Goal: Find contact information: Find contact information

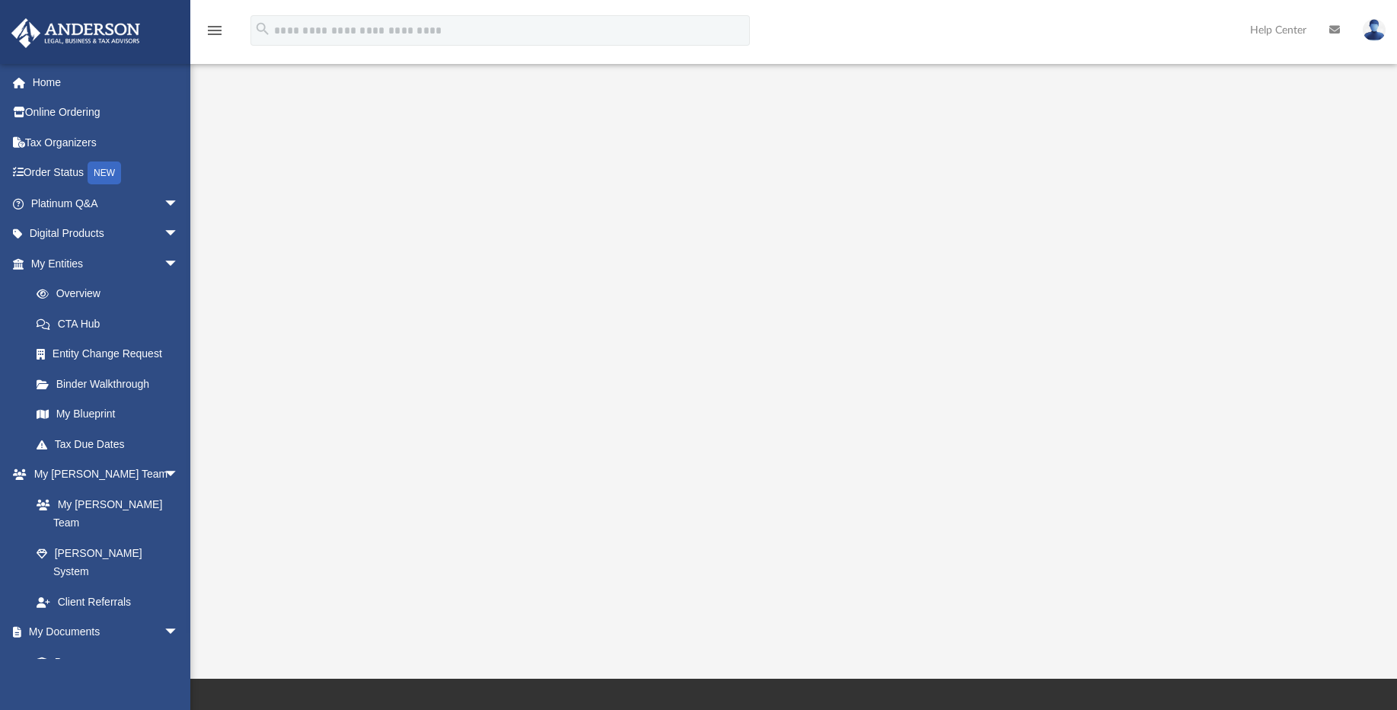
scroll to position [91, 0]
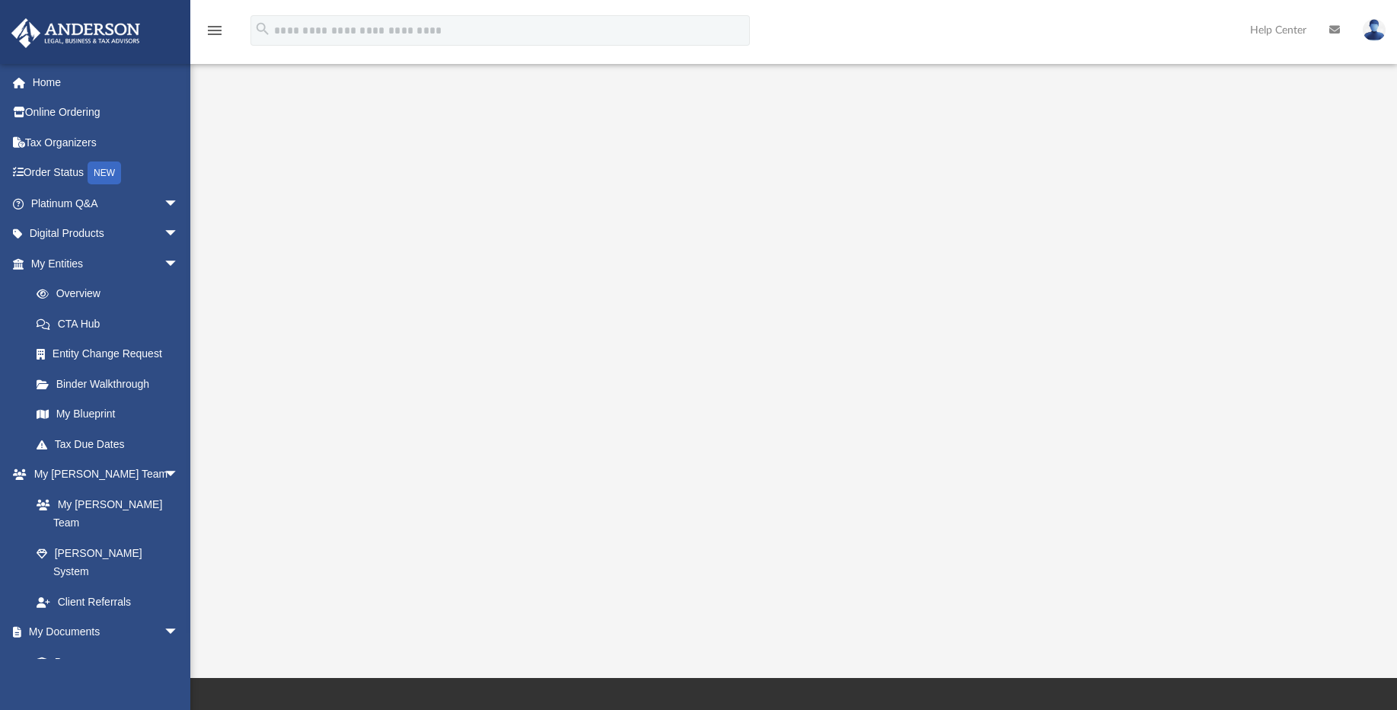
click at [1372, 32] on img at bounding box center [1374, 30] width 23 height 22
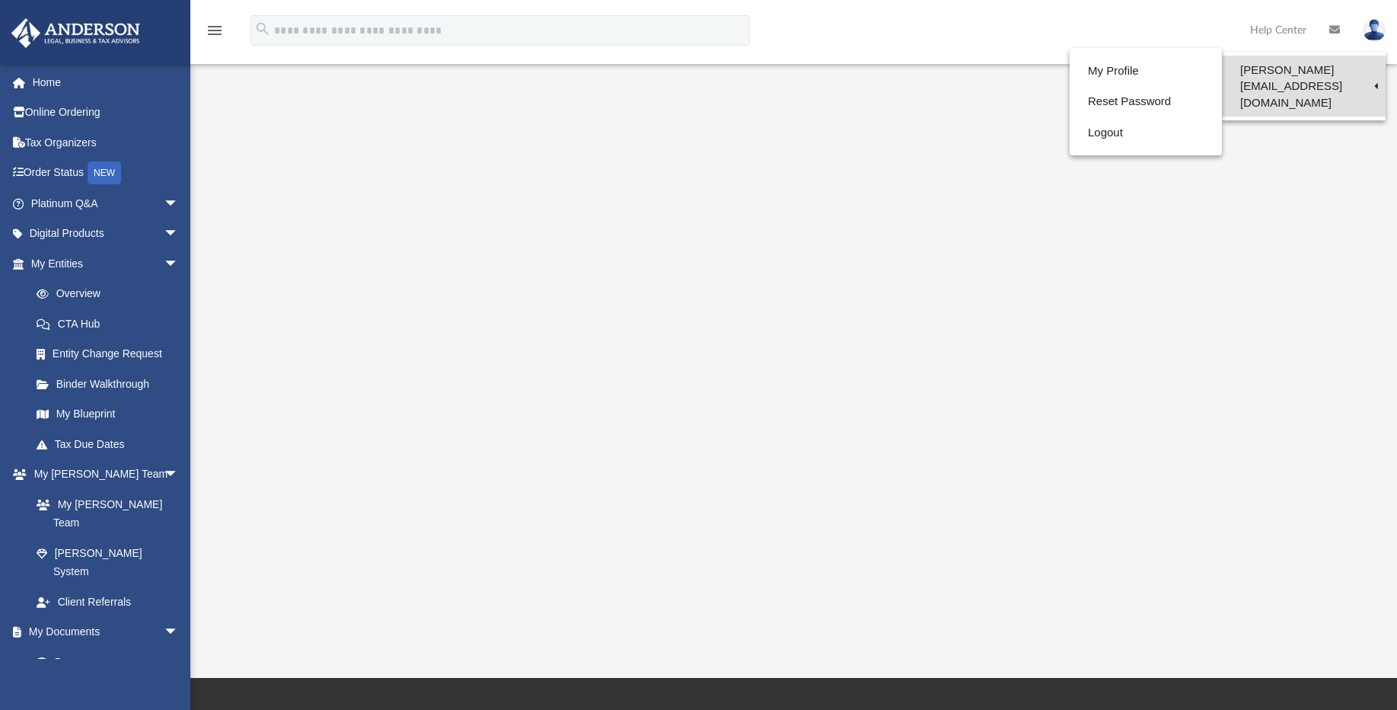
click at [1280, 70] on link "[PERSON_NAME][EMAIL_ADDRESS][DOMAIN_NAME]" at bounding box center [1304, 86] width 164 height 61
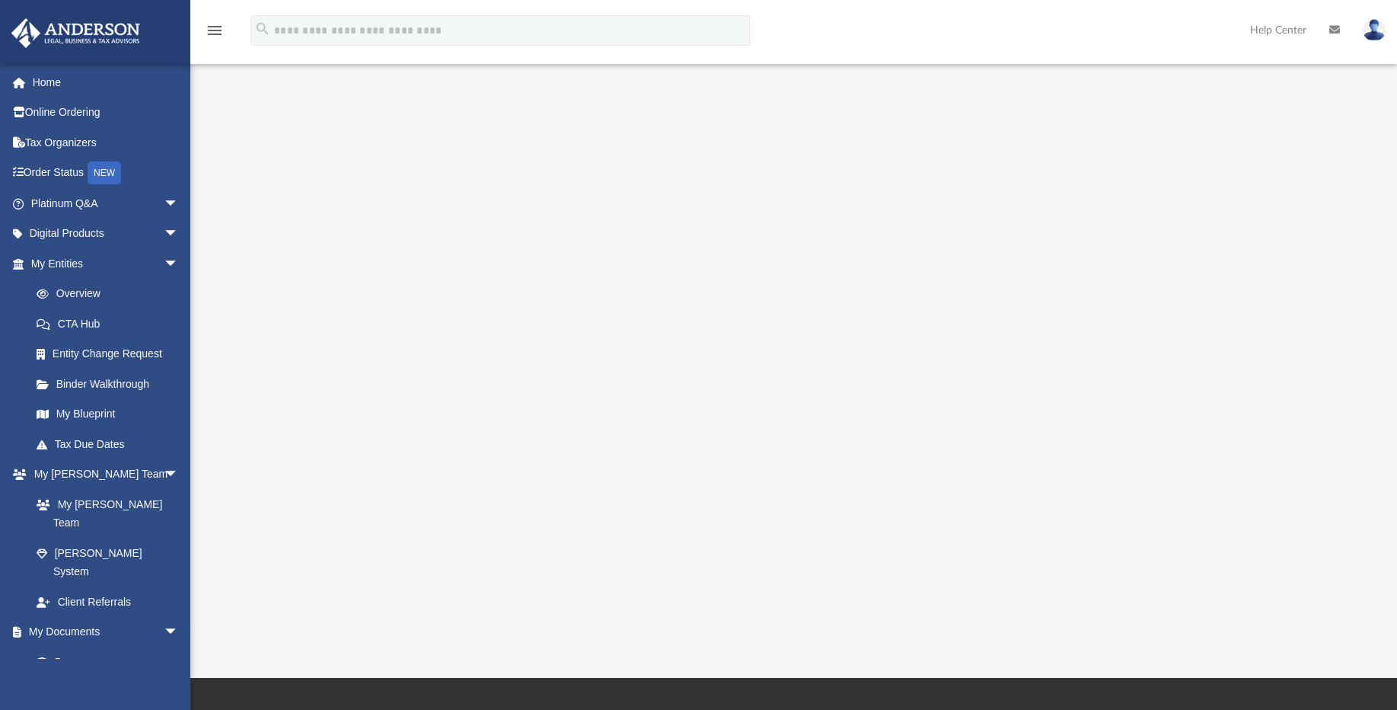
click at [1377, 30] on img at bounding box center [1374, 30] width 23 height 22
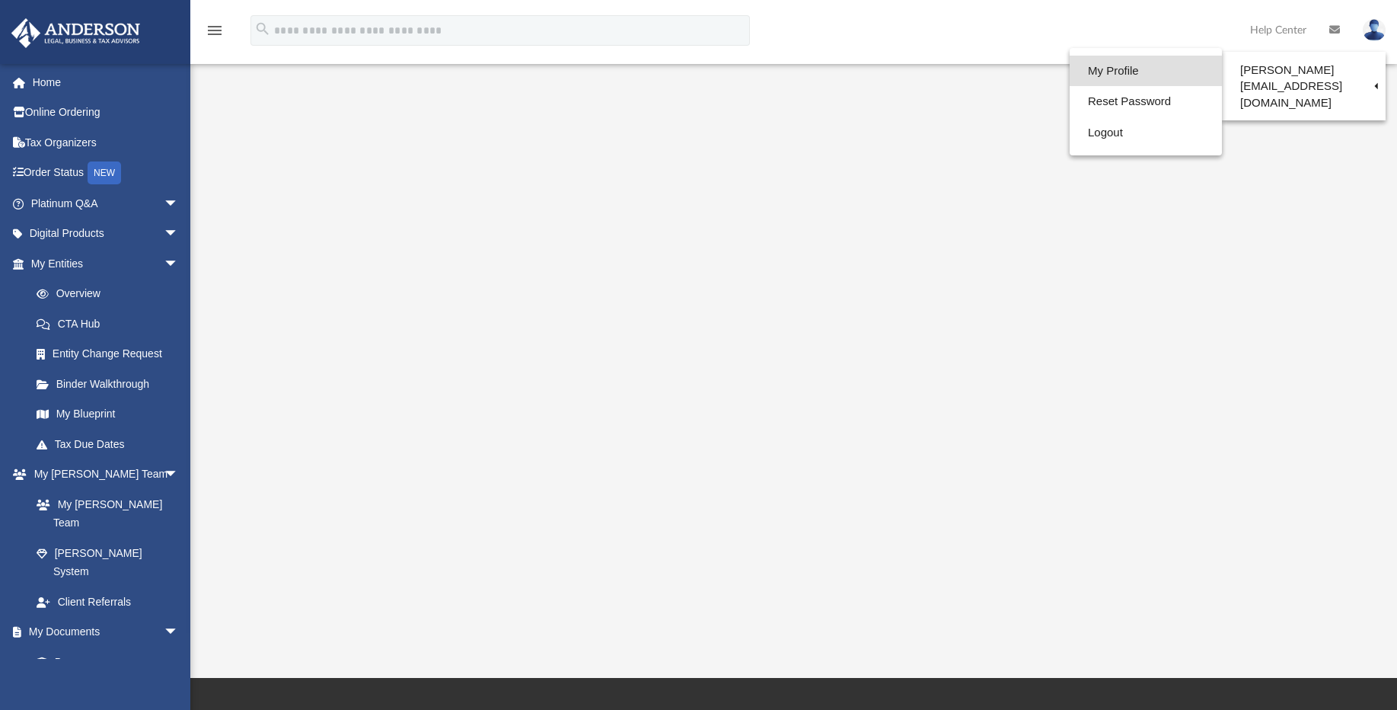
click at [1093, 72] on link "My Profile" at bounding box center [1146, 71] width 152 height 31
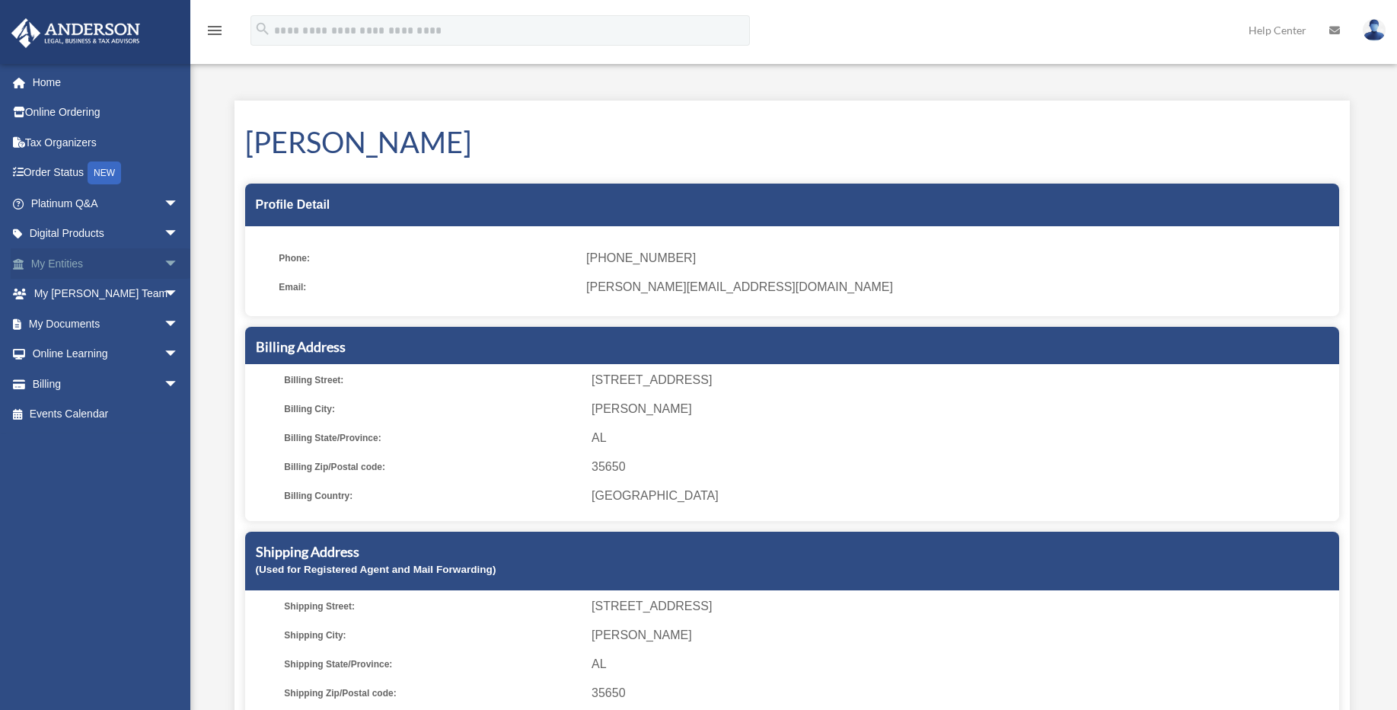
click at [164, 266] on span "arrow_drop_down" at bounding box center [179, 263] width 30 height 31
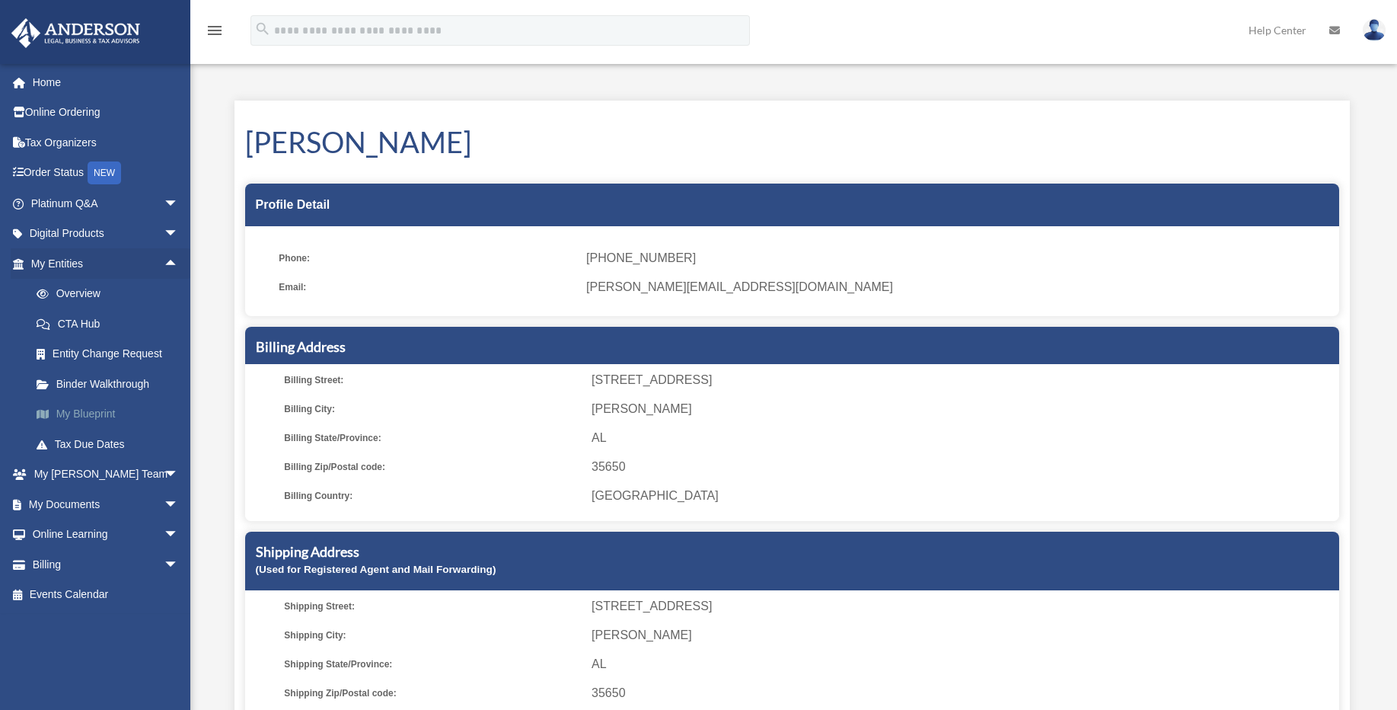
click at [94, 406] on link "My Blueprint" at bounding box center [111, 414] width 180 height 30
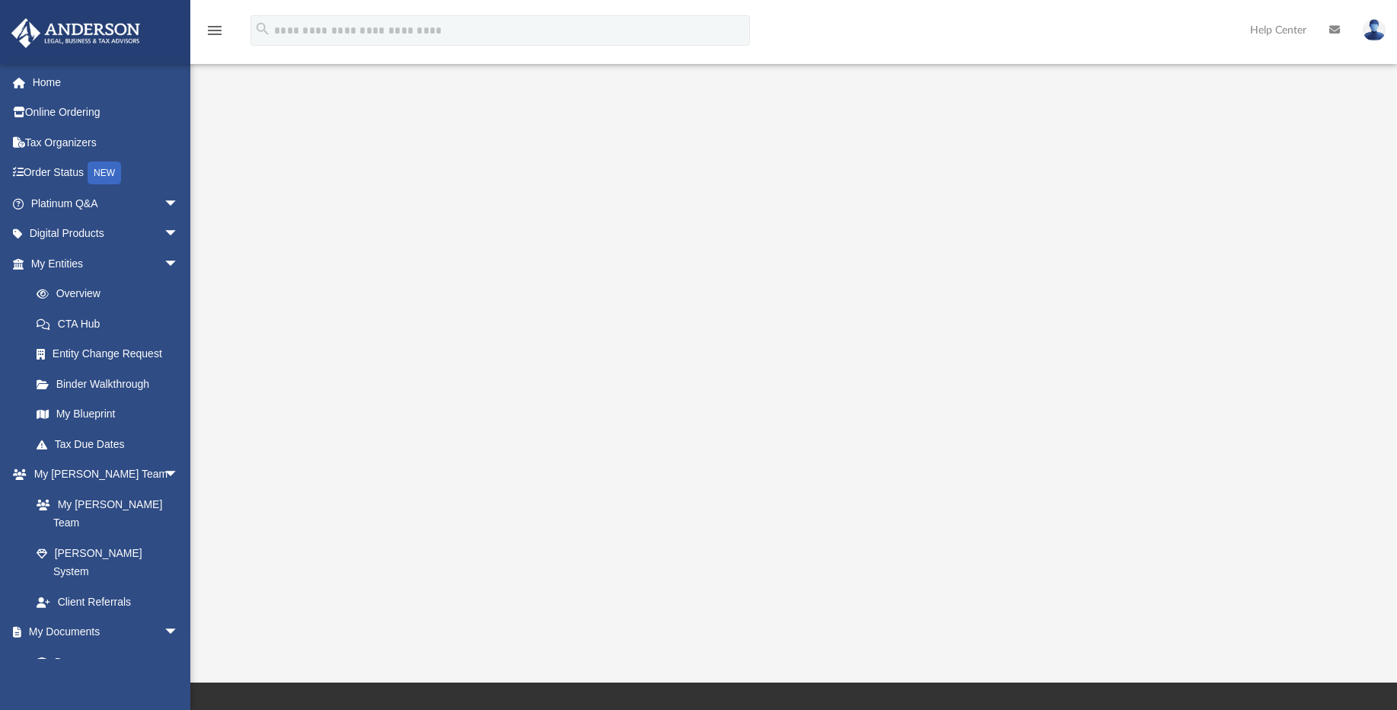
scroll to position [91, 0]
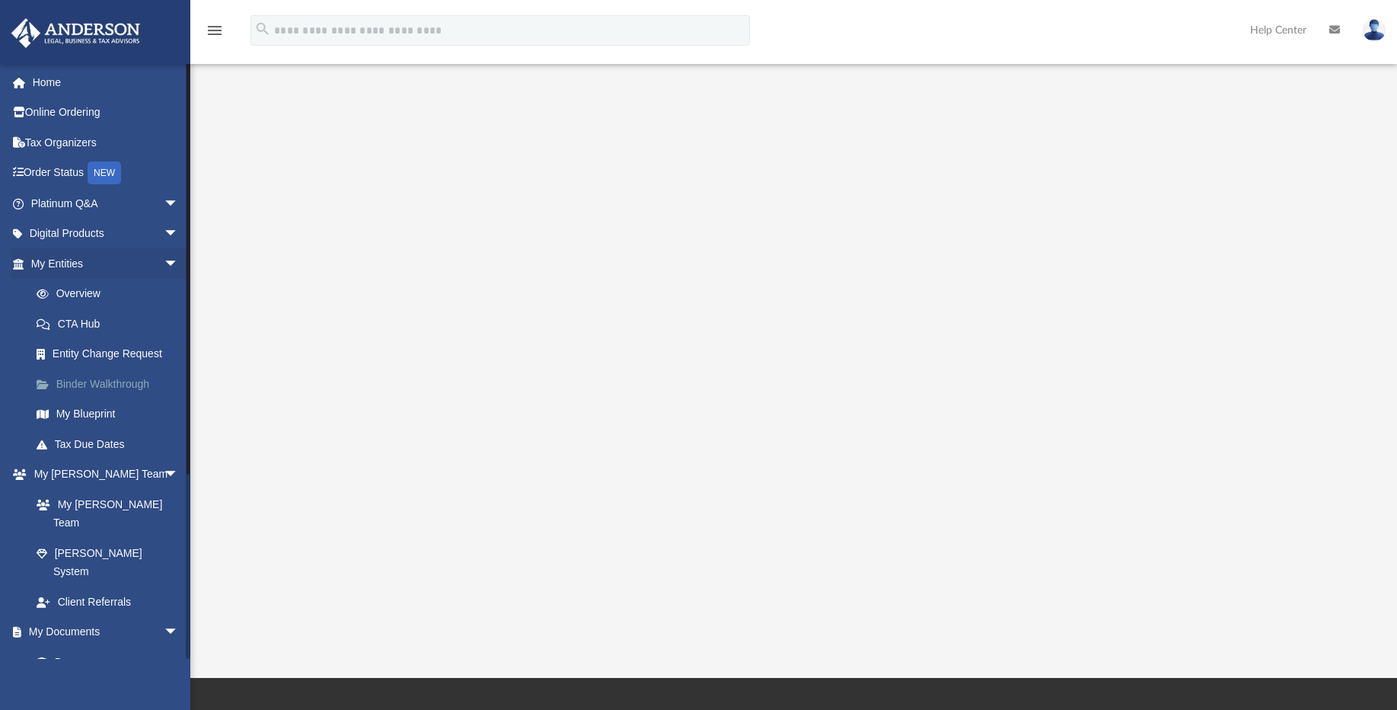
click at [98, 391] on link "Binder Walkthrough" at bounding box center [111, 384] width 180 height 30
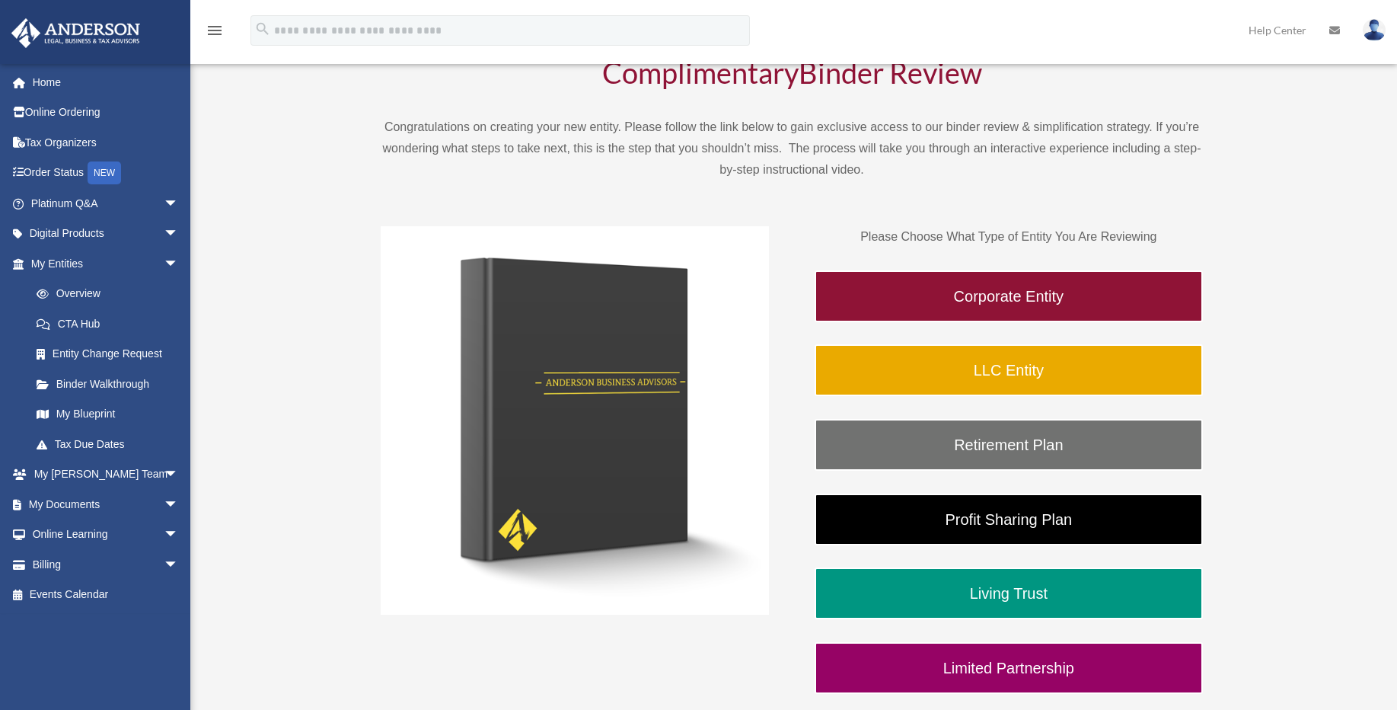
scroll to position [183, 0]
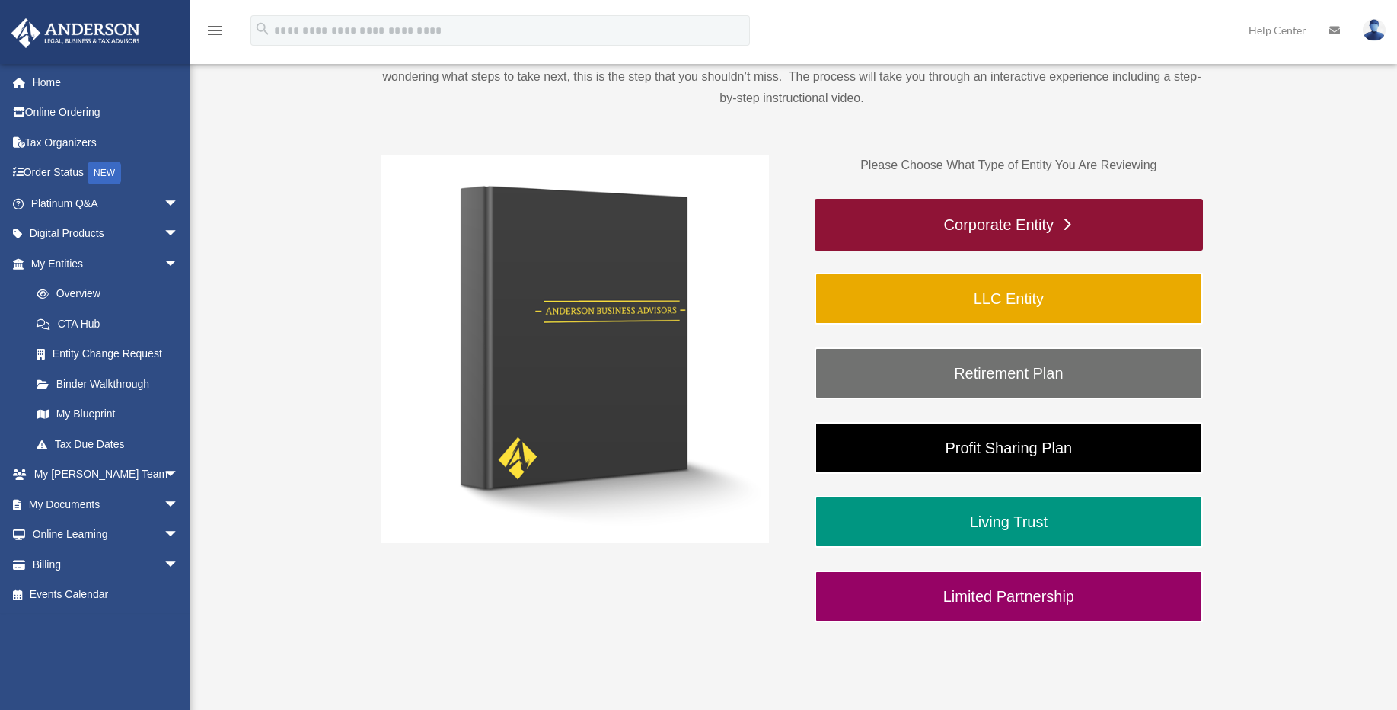
click at [994, 223] on link "Corporate Entity" at bounding box center [1009, 225] width 388 height 52
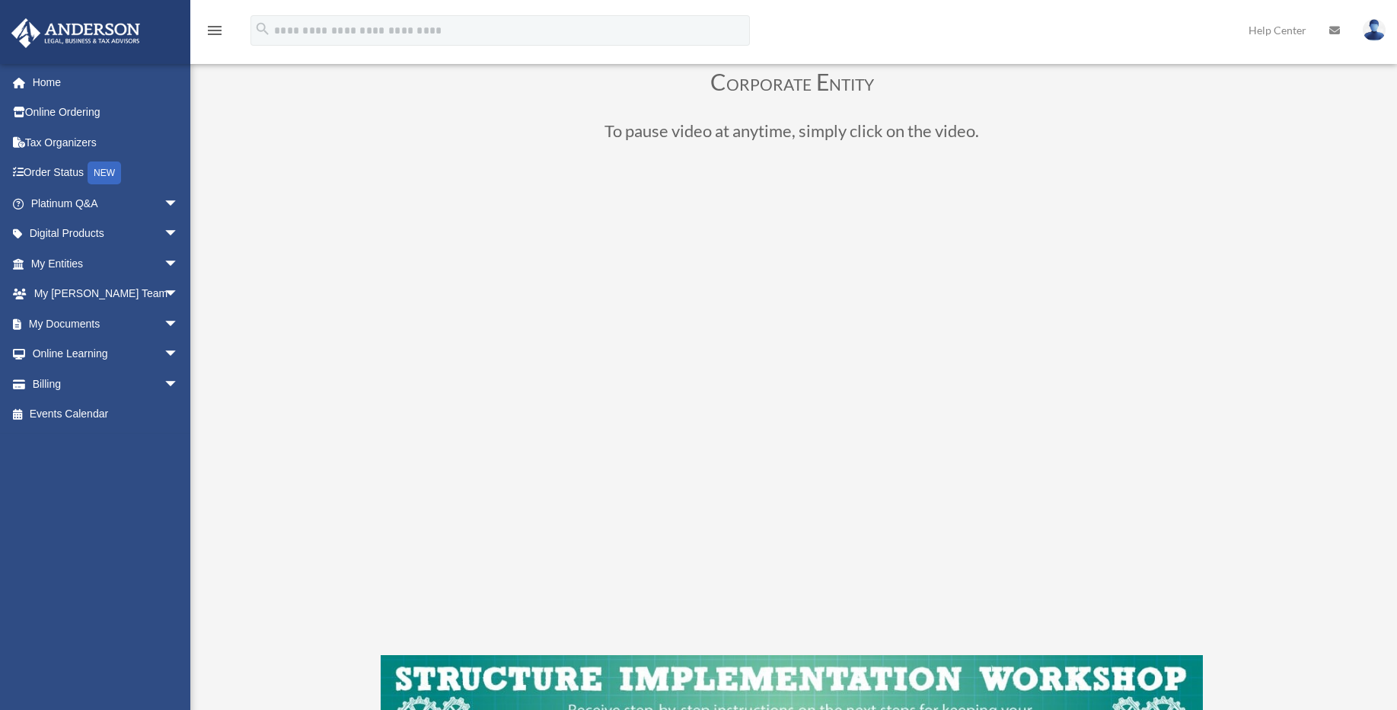
scroll to position [91, 0]
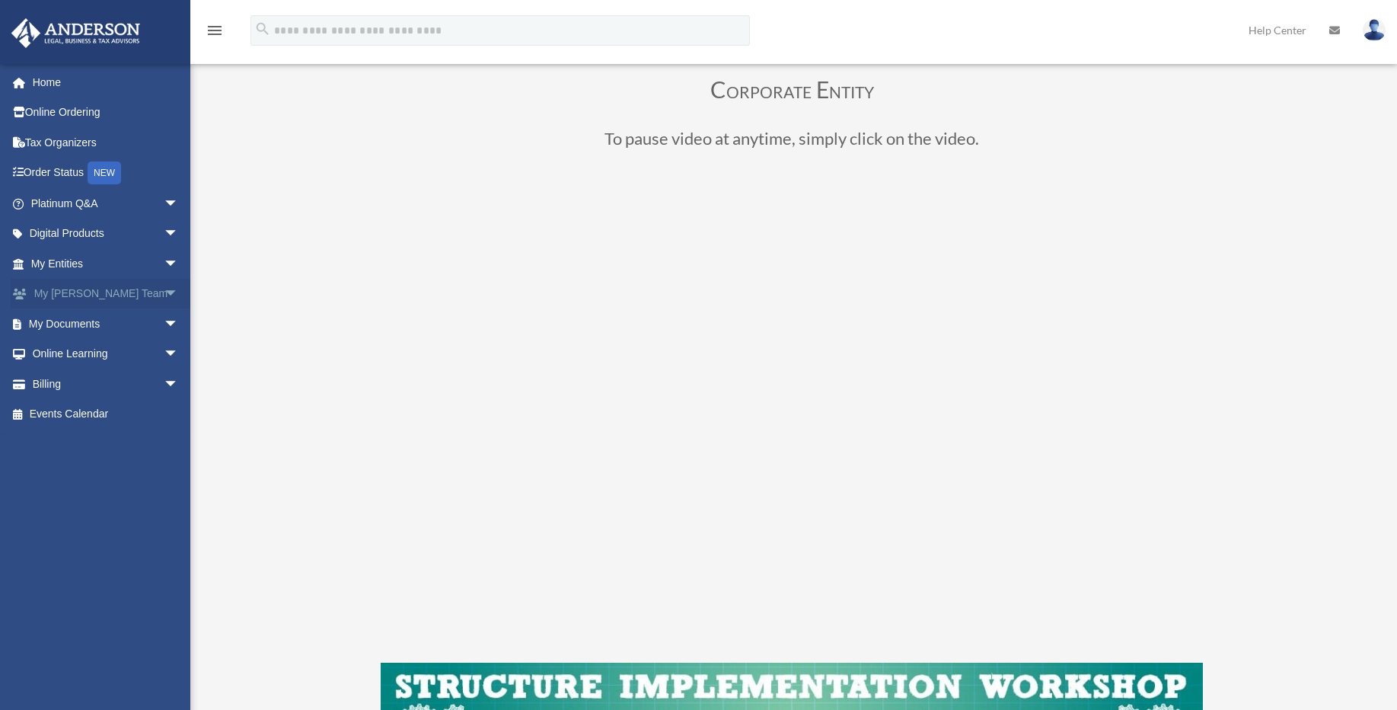
click at [164, 295] on span "arrow_drop_down" at bounding box center [179, 294] width 30 height 31
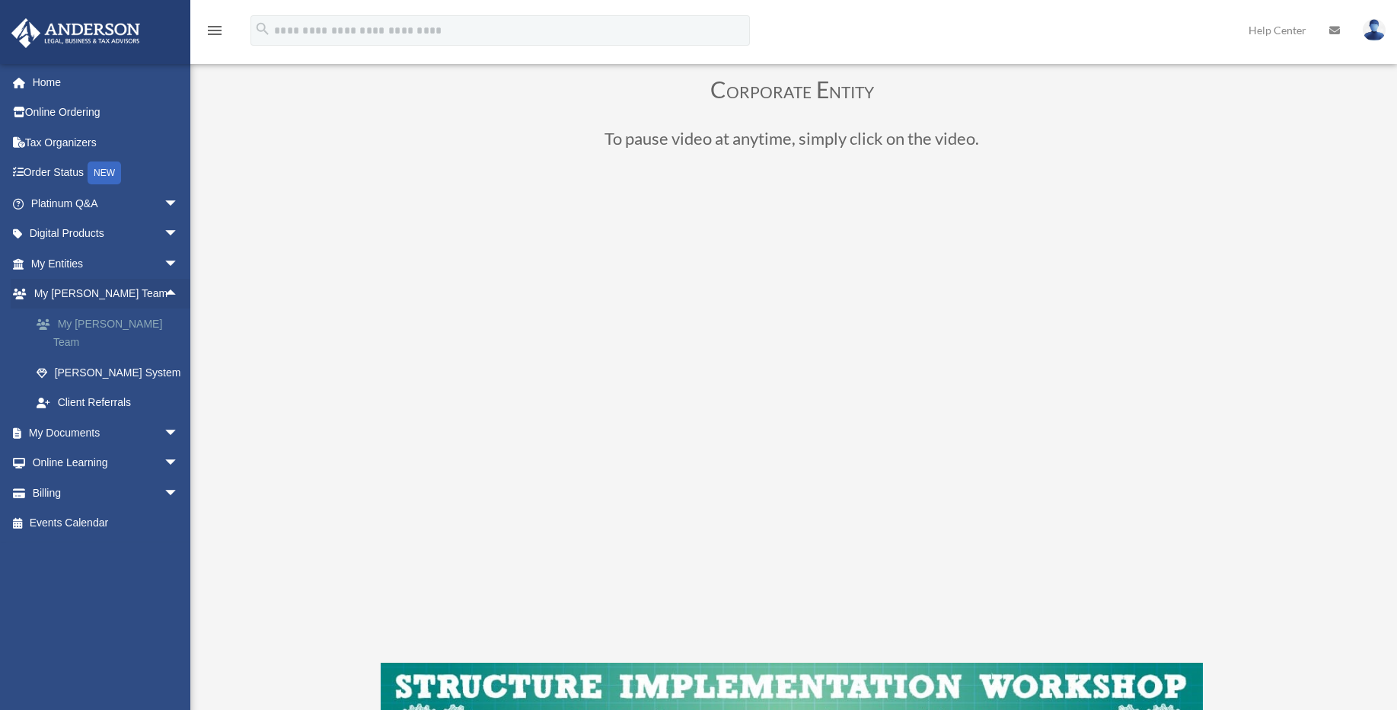
click at [74, 327] on link "My [PERSON_NAME] Team" at bounding box center [111, 332] width 180 height 49
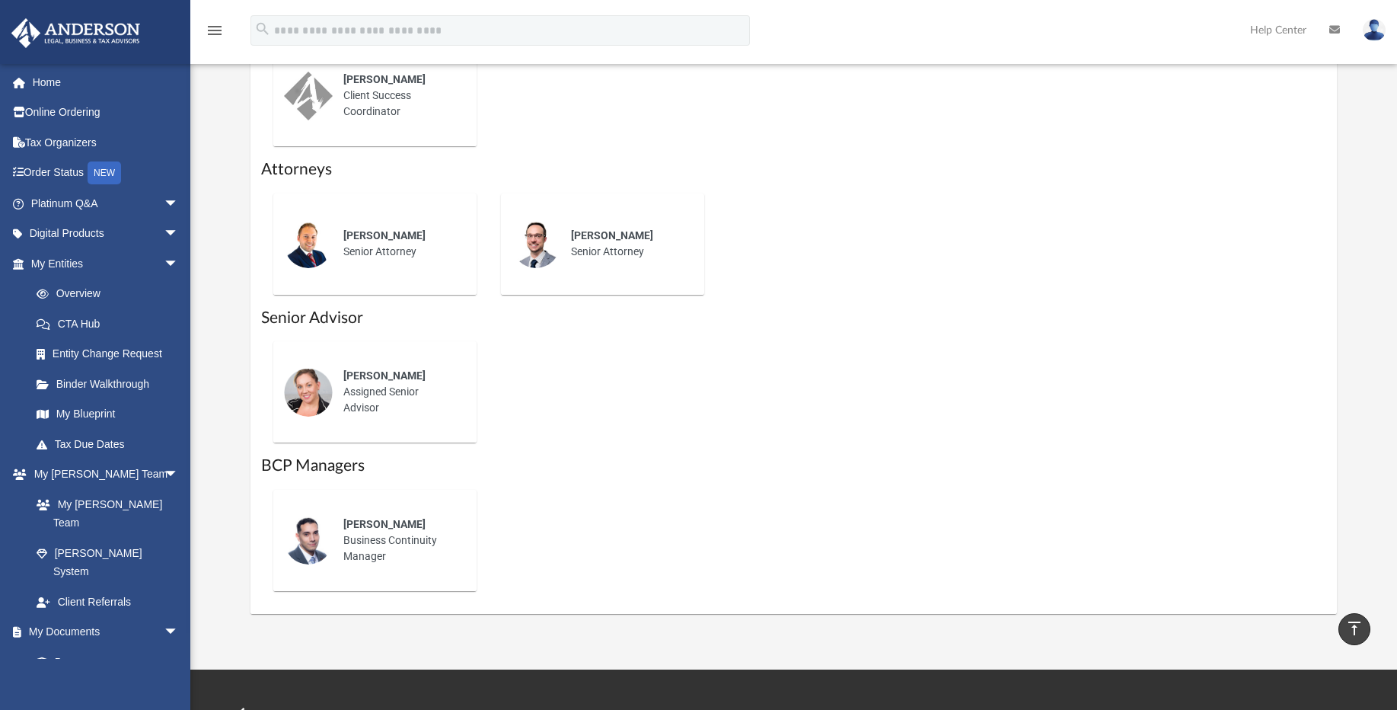
scroll to position [822, 0]
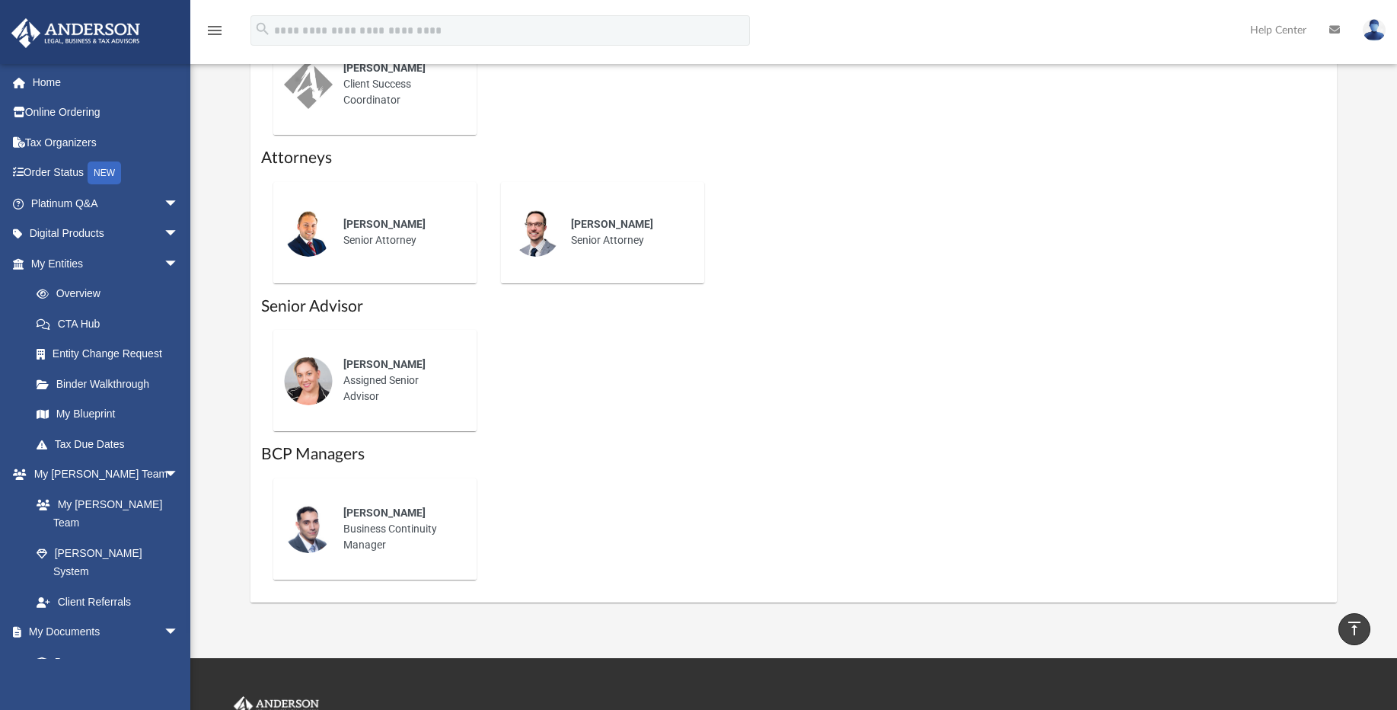
click at [306, 362] on img at bounding box center [308, 380] width 49 height 49
click at [366, 358] on span "[PERSON_NAME]" at bounding box center [384, 364] width 82 height 12
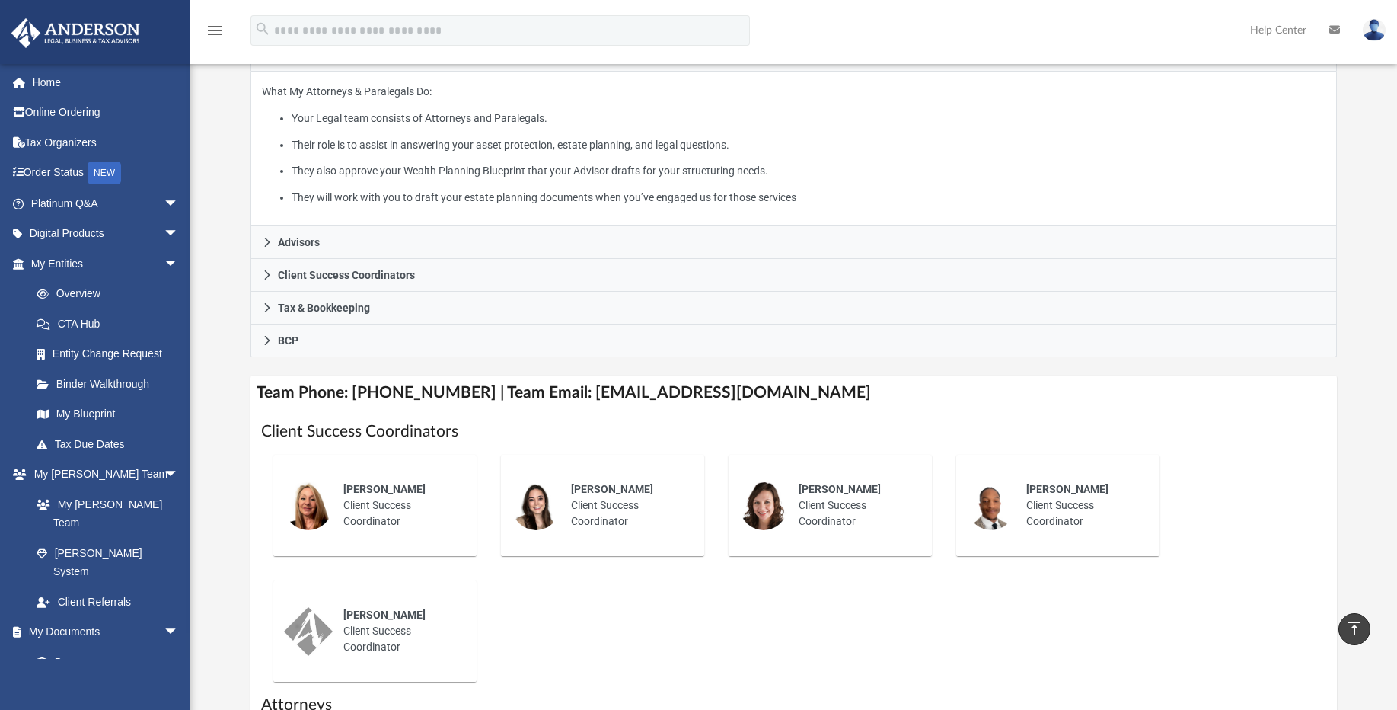
scroll to position [274, 0]
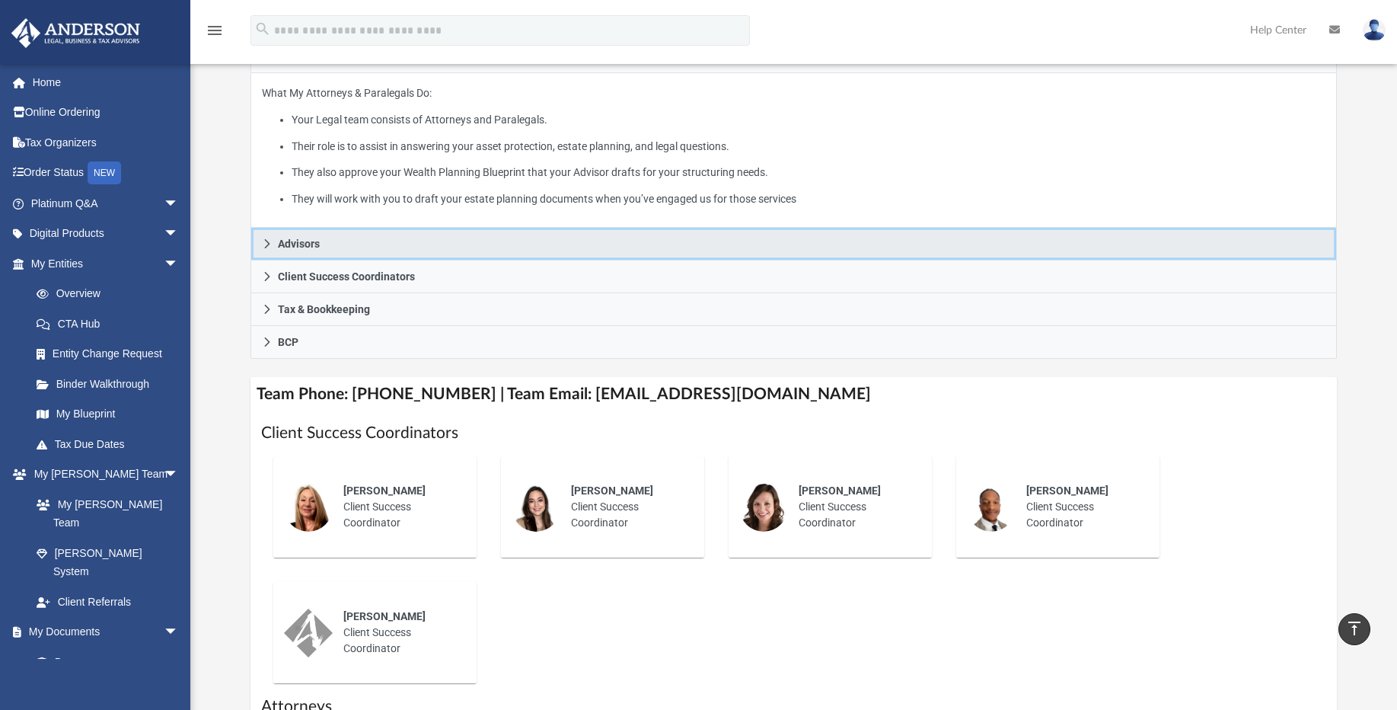
click at [263, 238] on icon at bounding box center [267, 243] width 11 height 11
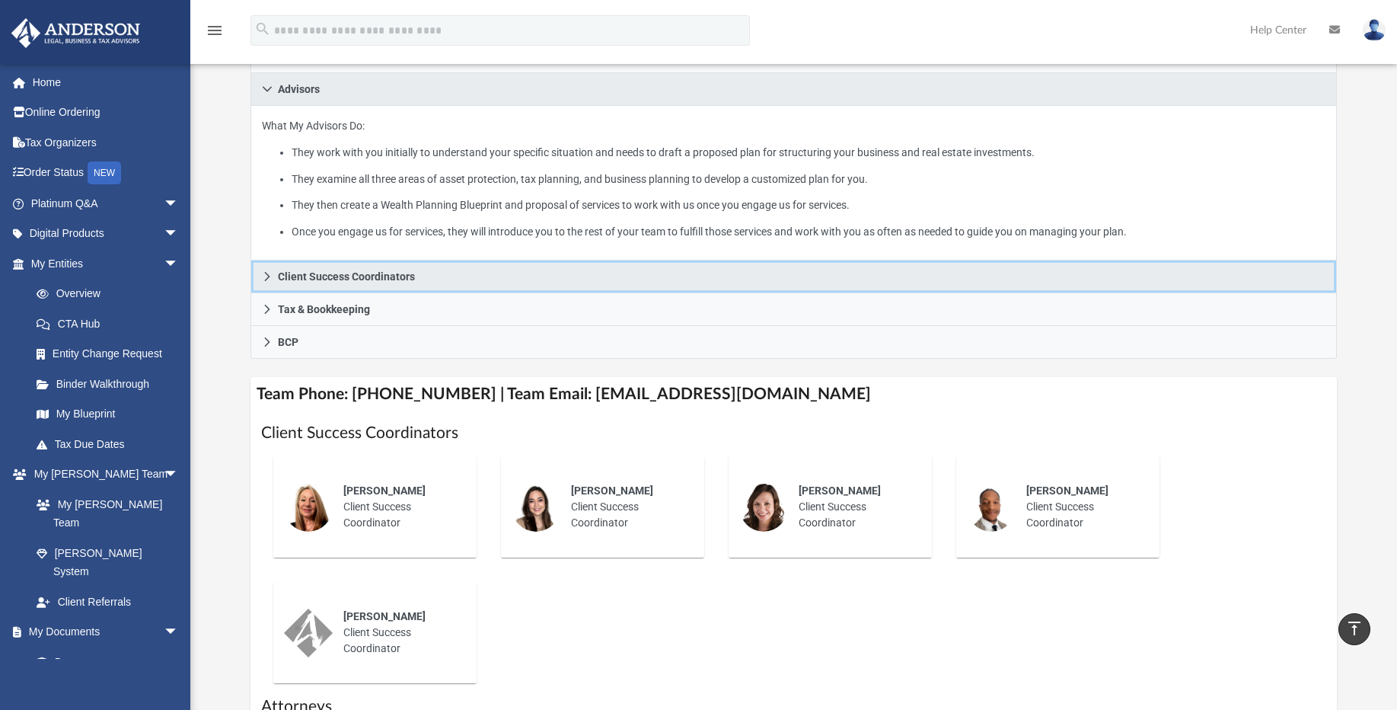
click at [270, 262] on link "Client Success Coordinators" at bounding box center [793, 276] width 1086 height 33
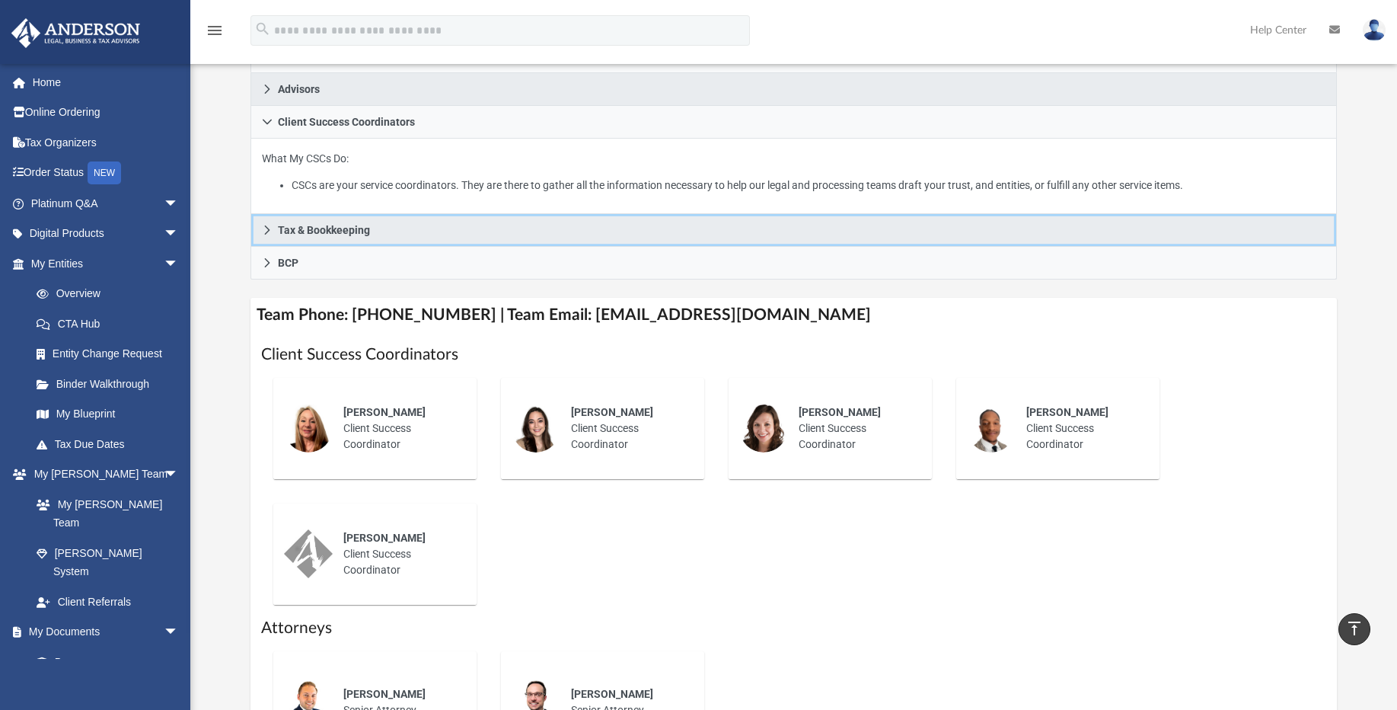
click at [268, 223] on link "Tax & Bookkeeping" at bounding box center [793, 230] width 1086 height 33
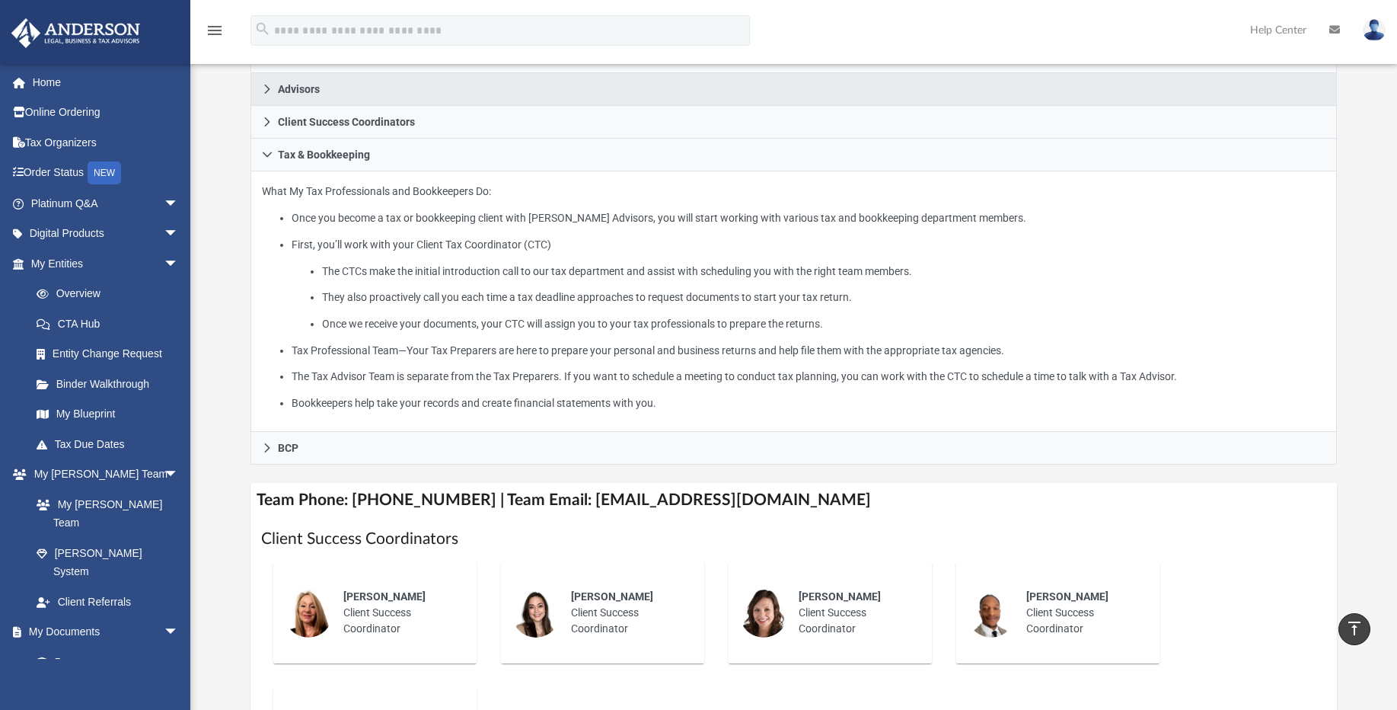
click at [273, 237] on ul "Once you become a tax or bookkeeping client with Anderson Advisors, you will st…" at bounding box center [794, 310] width 1064 height 203
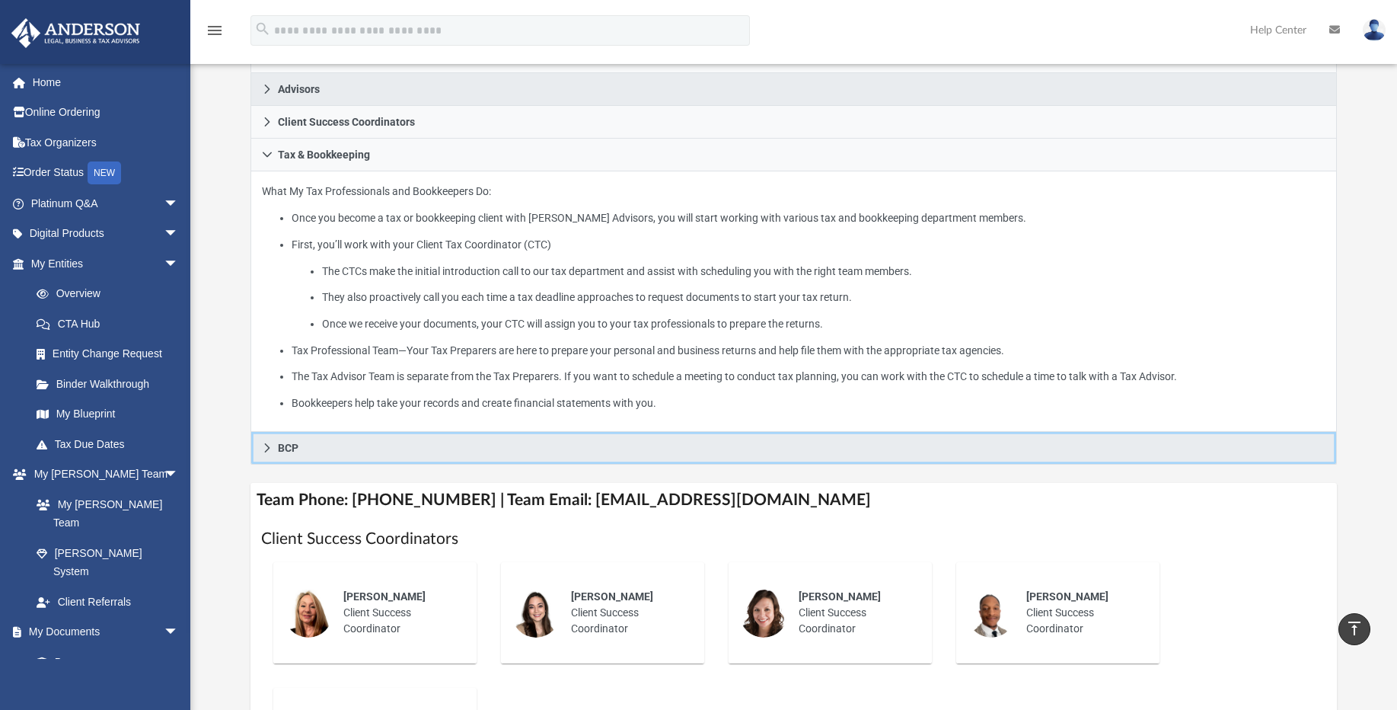
click at [282, 442] on span "BCP" at bounding box center [288, 447] width 21 height 11
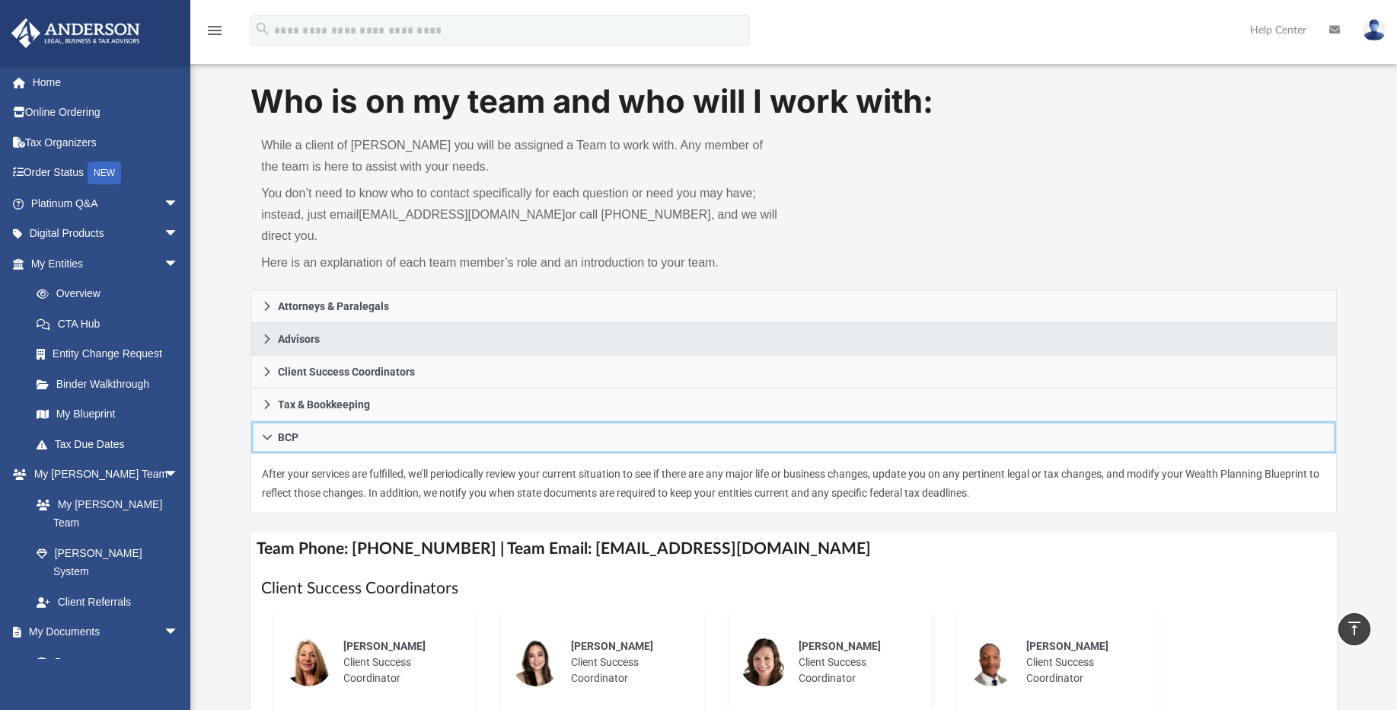
scroll to position [0, 0]
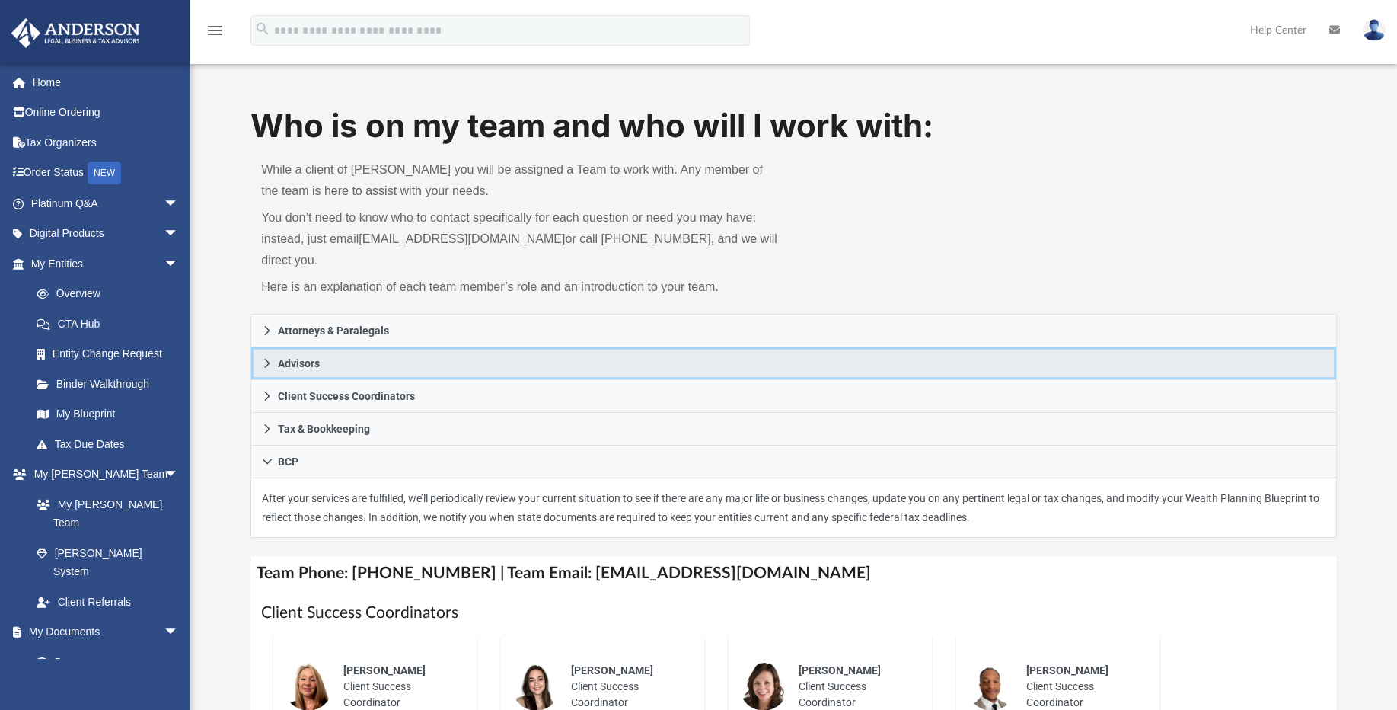
click at [376, 347] on link "Advisors" at bounding box center [793, 363] width 1086 height 33
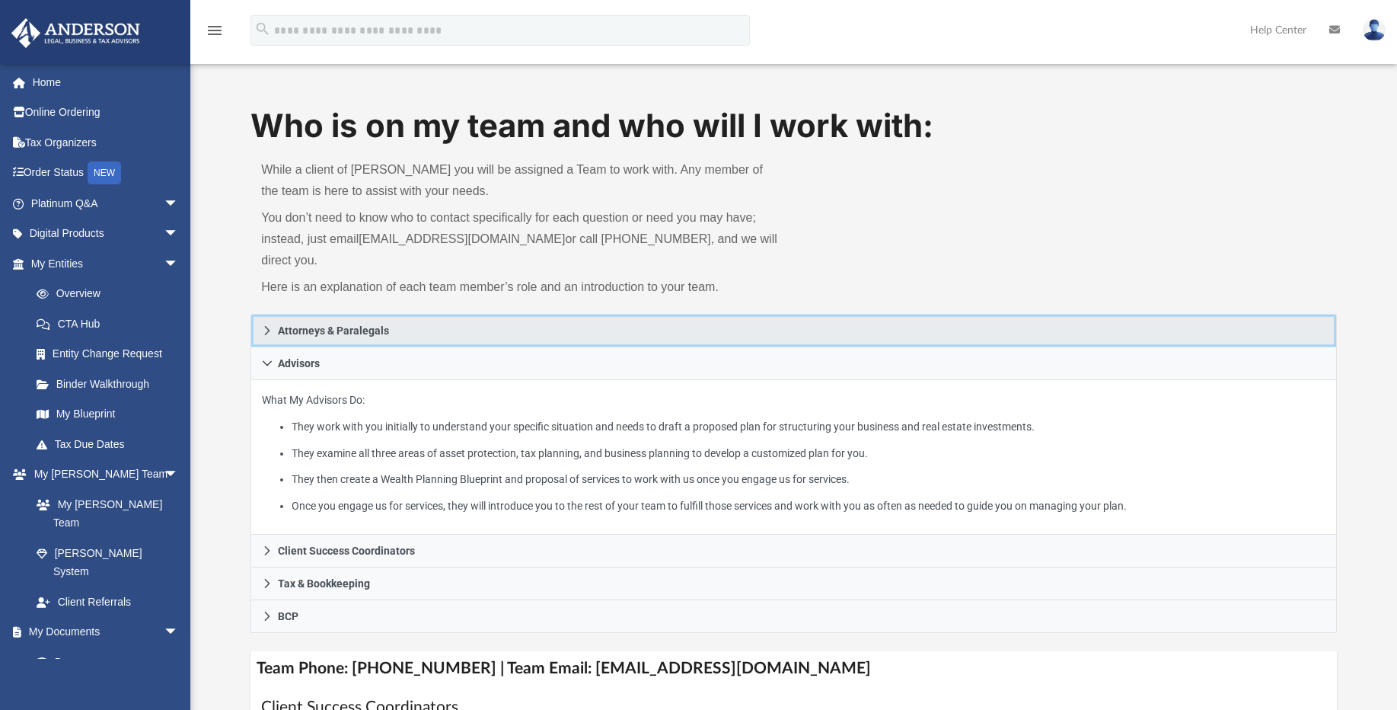
click at [344, 314] on link "Attorneys & Paralegals" at bounding box center [793, 331] width 1086 height 34
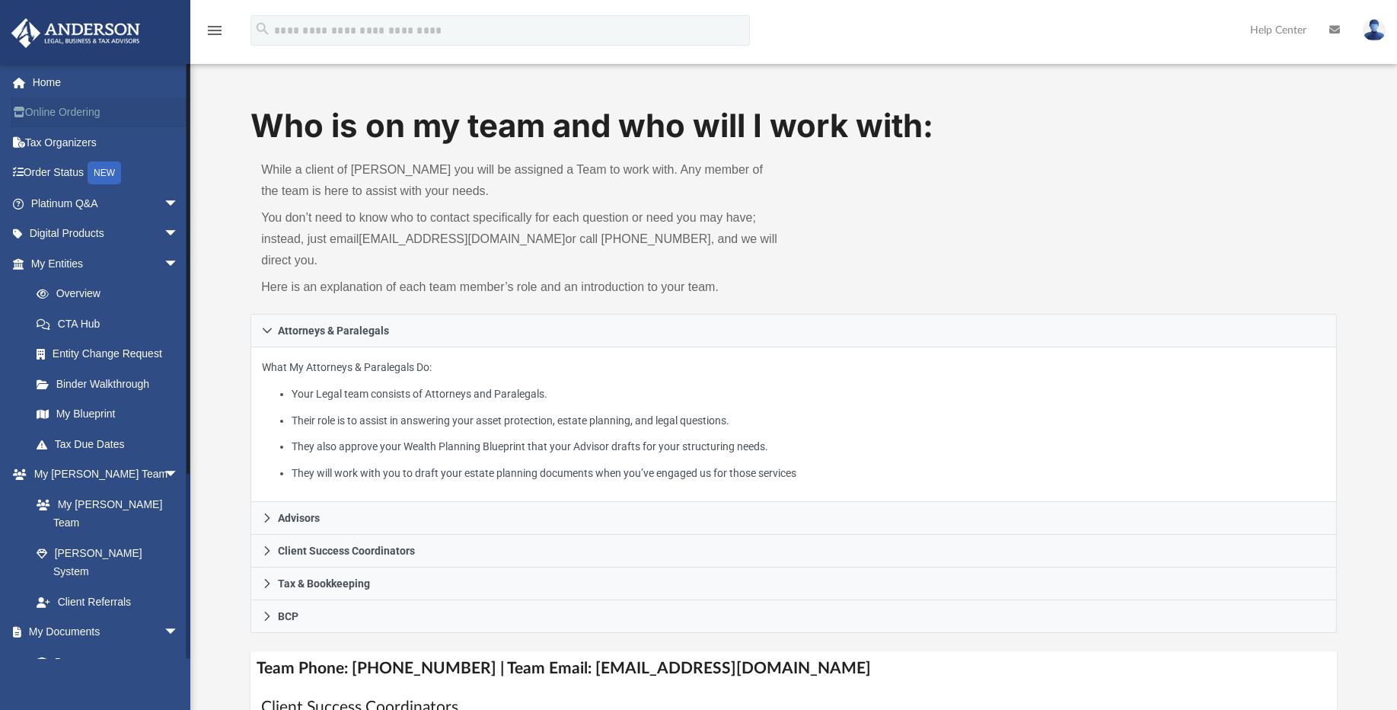
click at [43, 114] on link "Online Ordering" at bounding box center [106, 112] width 191 height 30
